Goal: Task Accomplishment & Management: Manage account settings

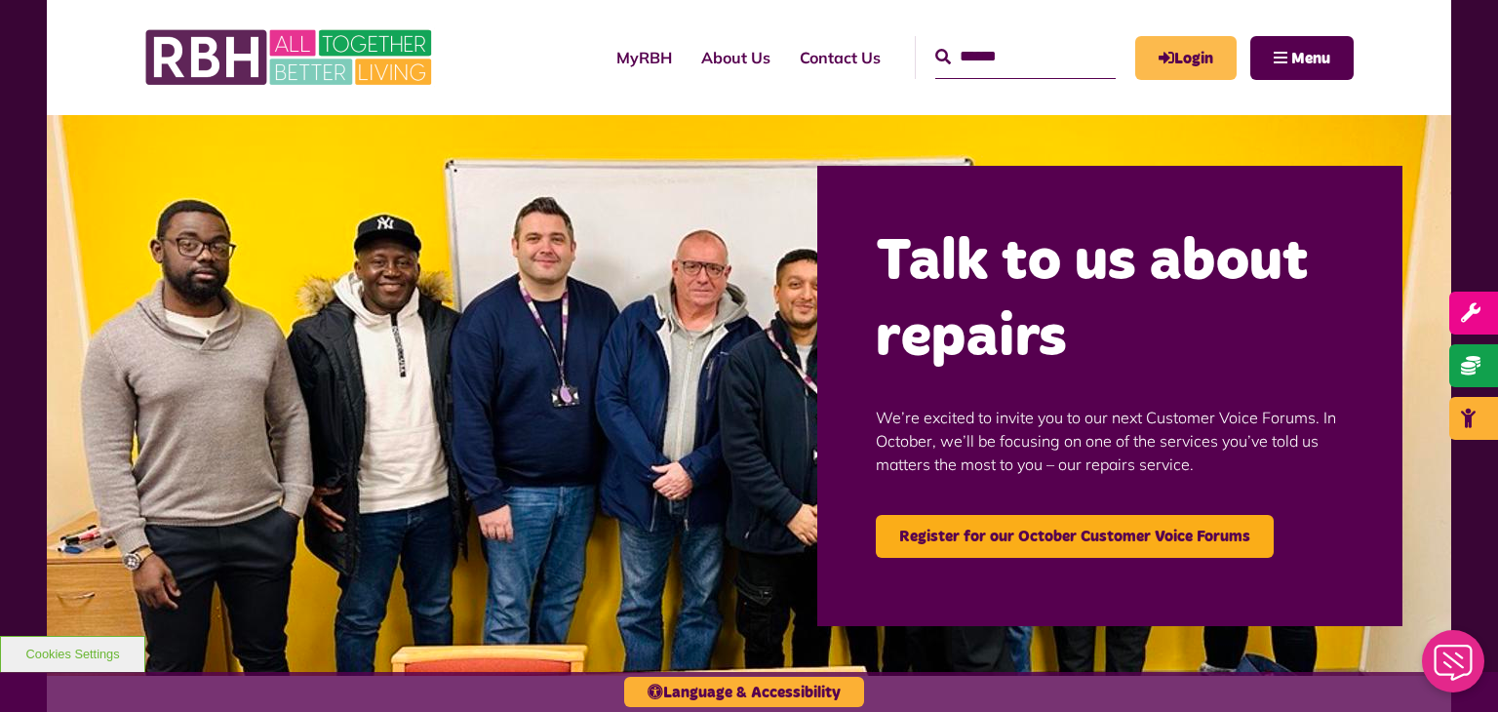
click at [1195, 59] on link "Login" at bounding box center [1185, 58] width 101 height 44
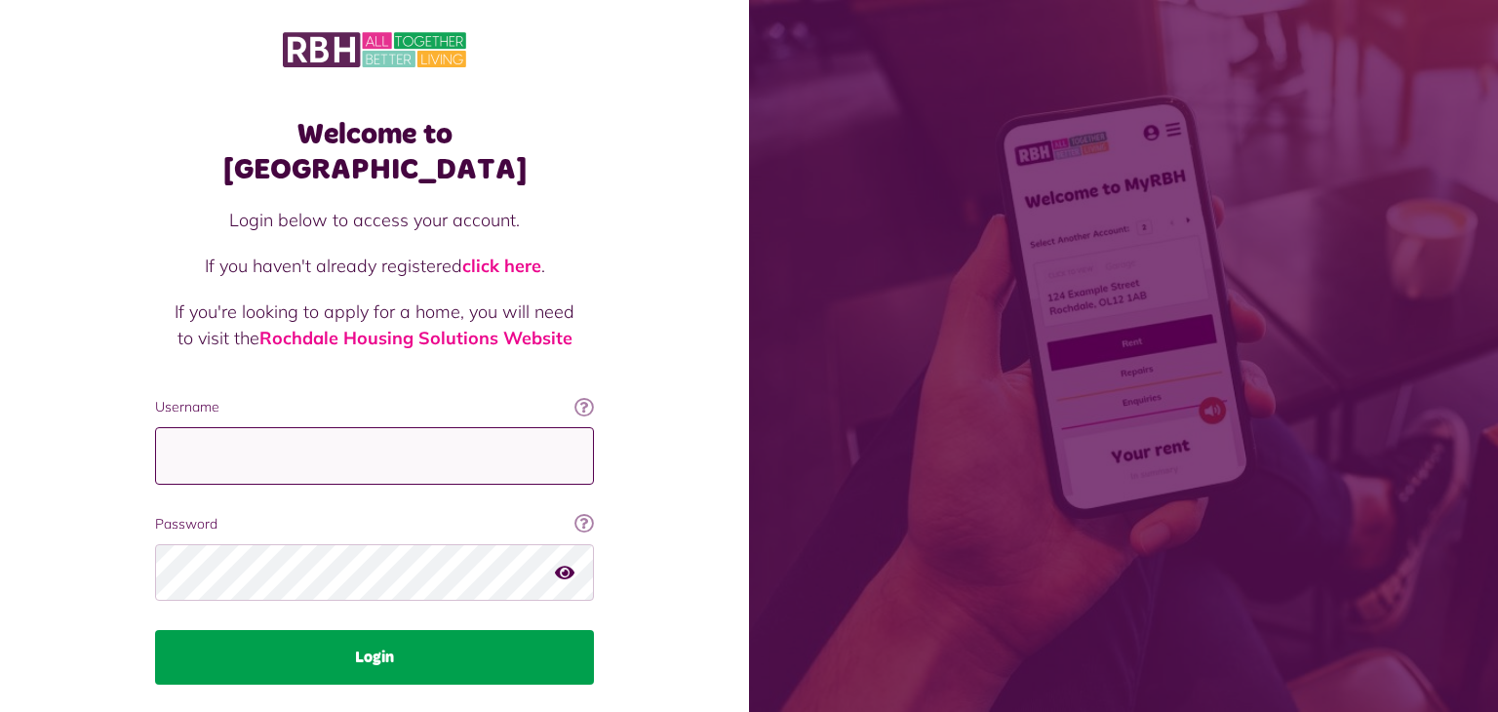
type input "**********"
click at [391, 630] on button "Login" at bounding box center [374, 657] width 439 height 55
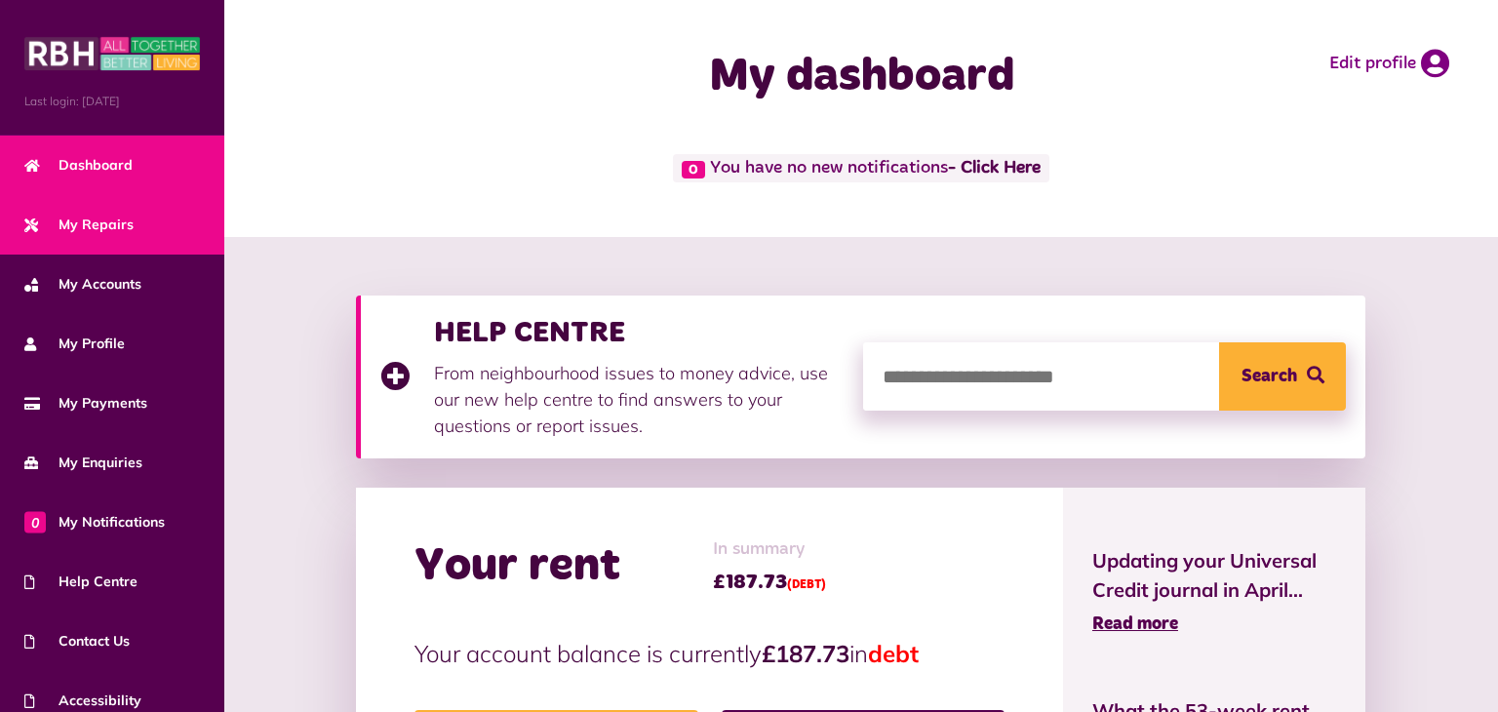
click at [109, 221] on span "My Repairs" at bounding box center [78, 225] width 109 height 20
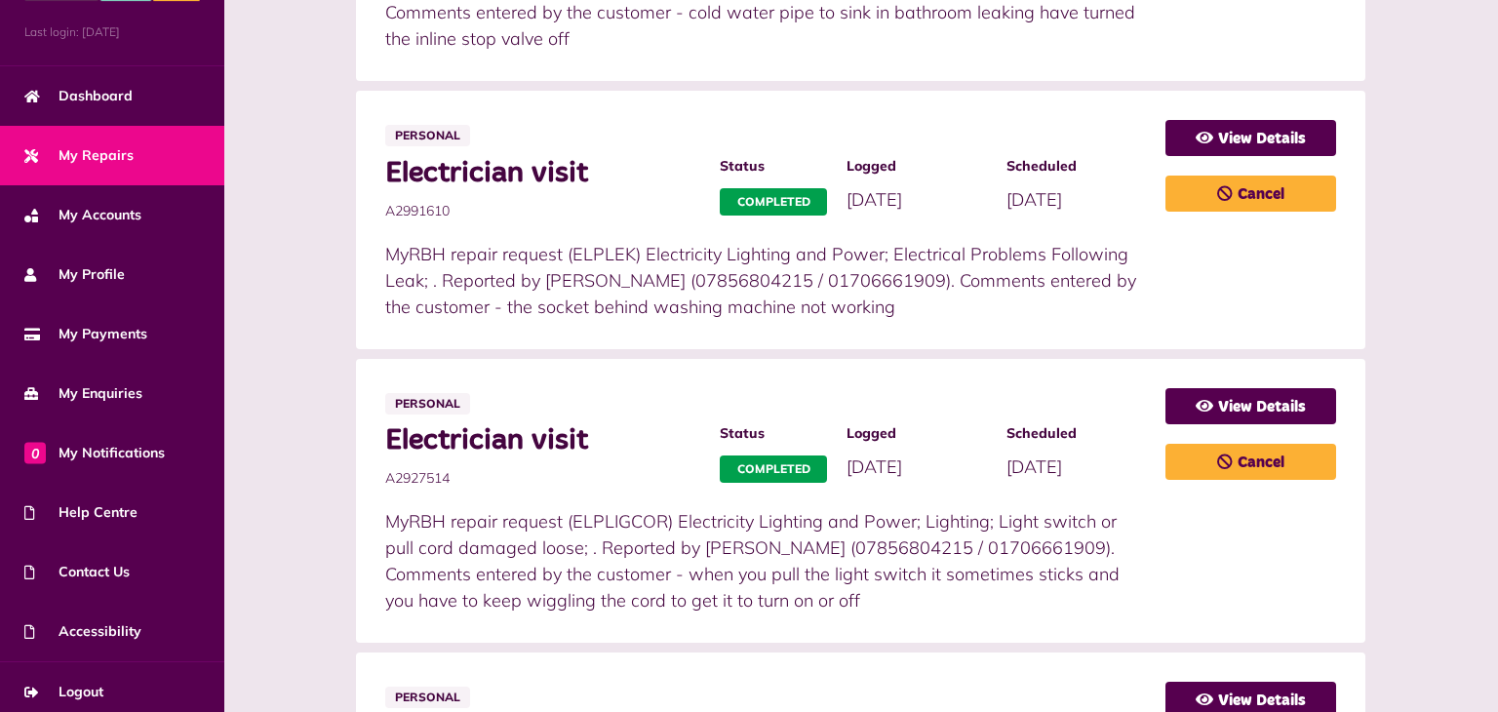
scroll to position [1114, 0]
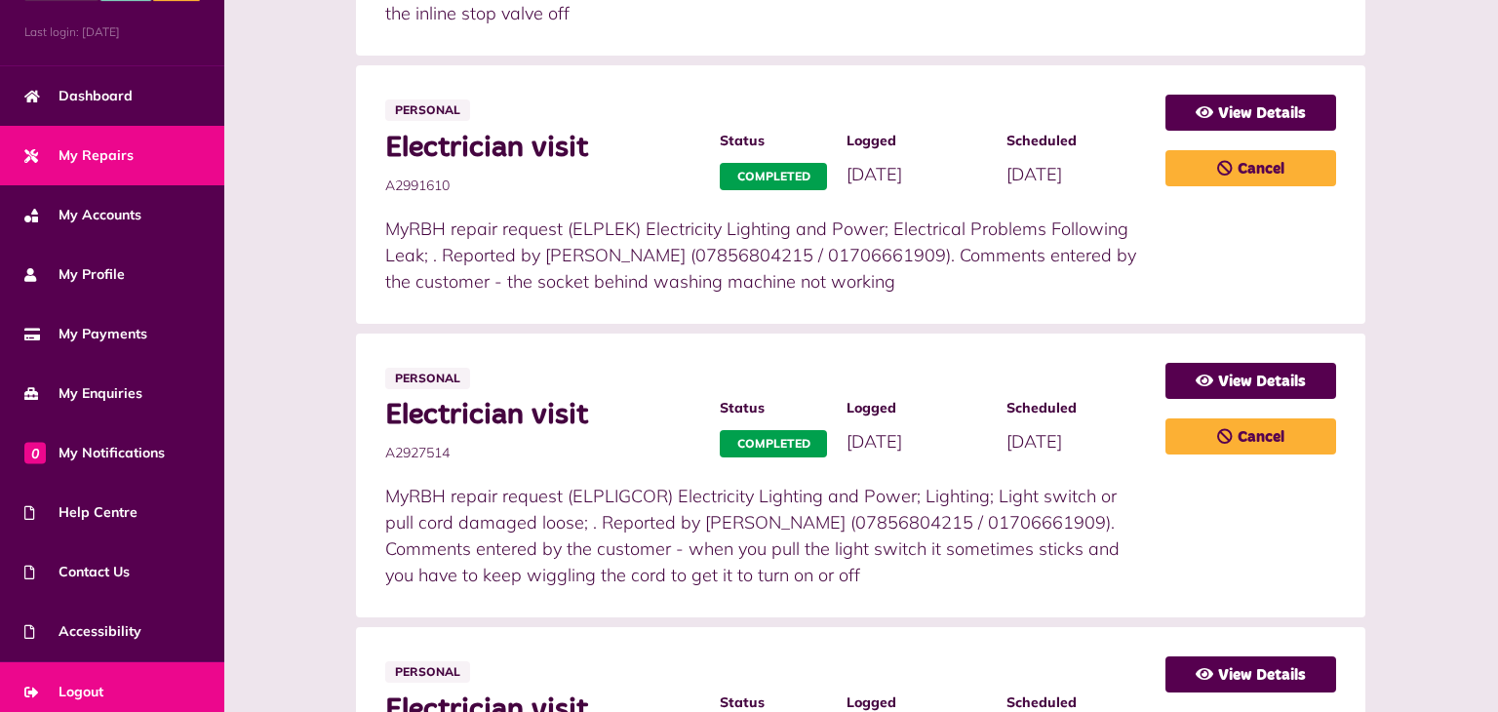
click at [96, 686] on span "Logout" at bounding box center [63, 692] width 79 height 20
